Goal: Navigation & Orientation: Understand site structure

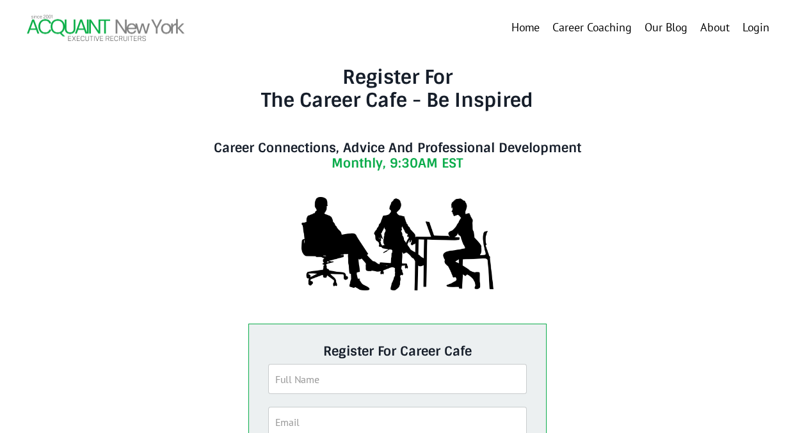
click at [527, 28] on link "Home" at bounding box center [525, 28] width 28 height 19
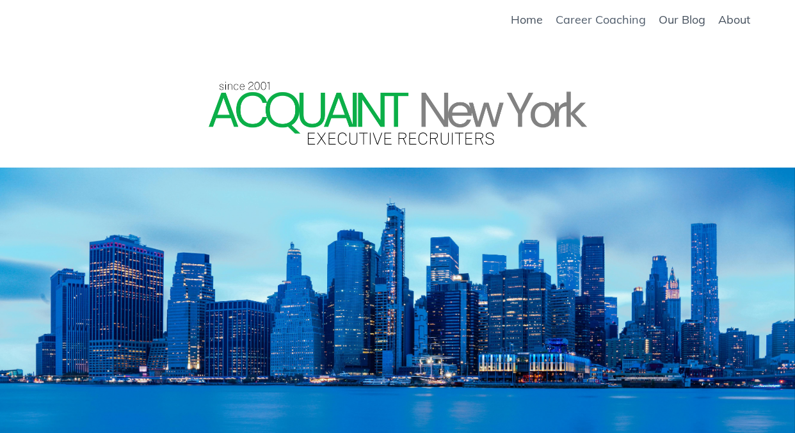
click at [575, 15] on link "Career Coaching" at bounding box center [601, 20] width 90 height 14
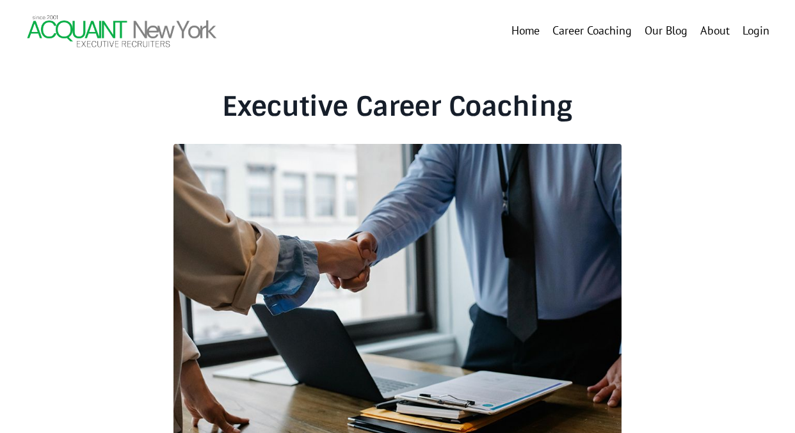
click at [670, 30] on link "Our Blog" at bounding box center [666, 31] width 43 height 19
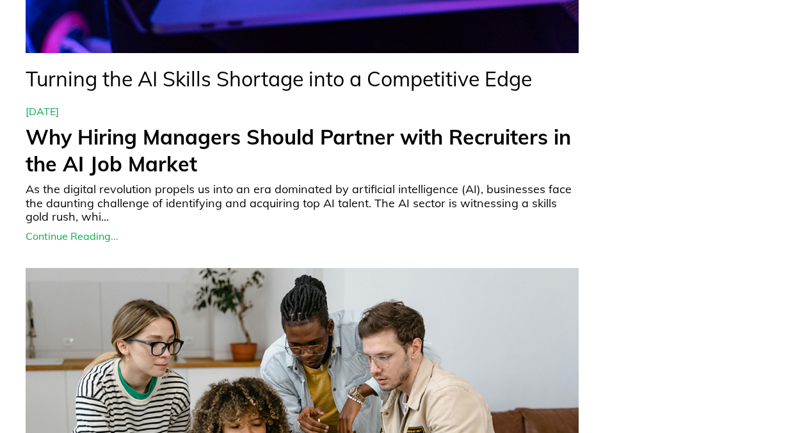
scroll to position [1794, 0]
